Goal: Check status: Check status

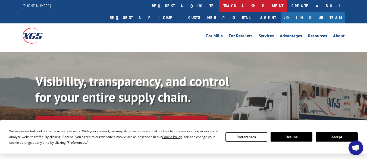
click at [219, 5] on link "track a shipment" at bounding box center [253, 6] width 68 height 12
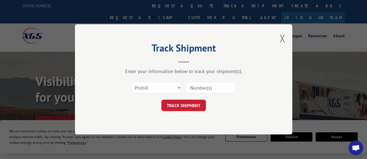
click at [206, 86] on input at bounding box center [210, 87] width 50 height 11
paste input "17664952"
type input "17664952"
click at [183, 107] on button "TRACK SHIPMENT" at bounding box center [183, 105] width 45 height 11
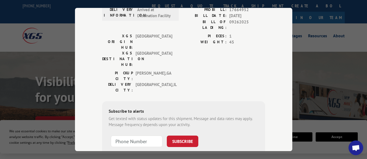
scroll to position [81, 0]
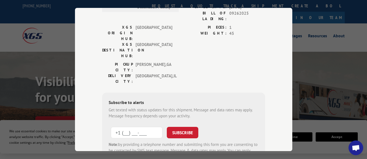
click at [124, 126] on input "+1 (___) ___-____" at bounding box center [137, 131] width 52 height 11
type input "[PHONE_NUMBER]"
click at [183, 126] on button "SUBSCRIBE" at bounding box center [182, 131] width 31 height 11
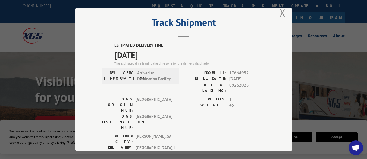
scroll to position [8, 0]
